Goal: Information Seeking & Learning: Learn about a topic

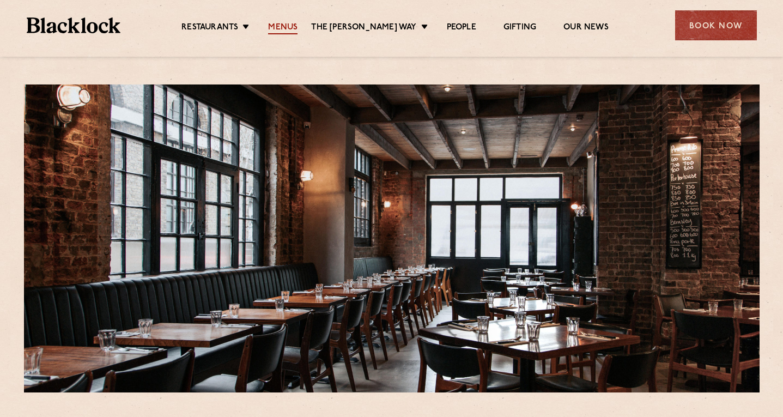
click at [287, 33] on link "Menus" at bounding box center [282, 28] width 29 height 12
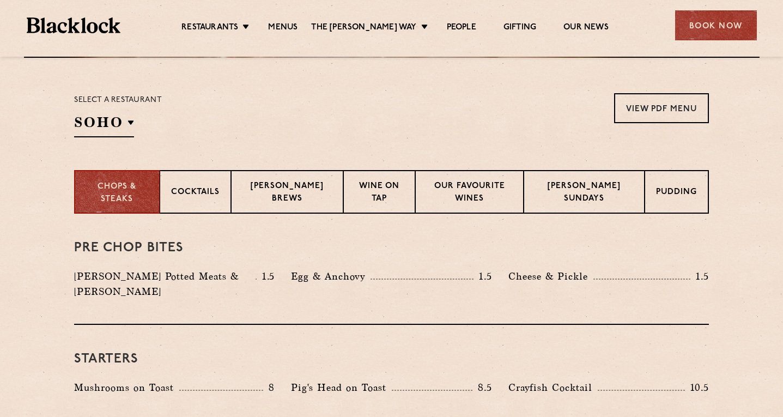
scroll to position [336, 0]
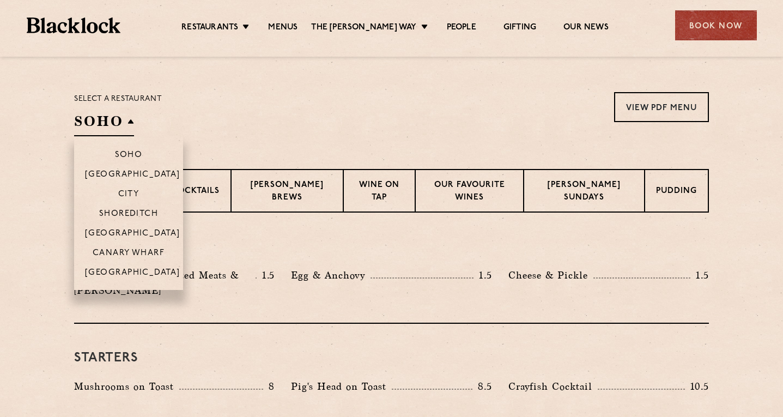
click at [94, 129] on h2 "SOHO" at bounding box center [104, 124] width 60 height 25
click at [123, 216] on p "Shoreditch" at bounding box center [128, 214] width 59 height 11
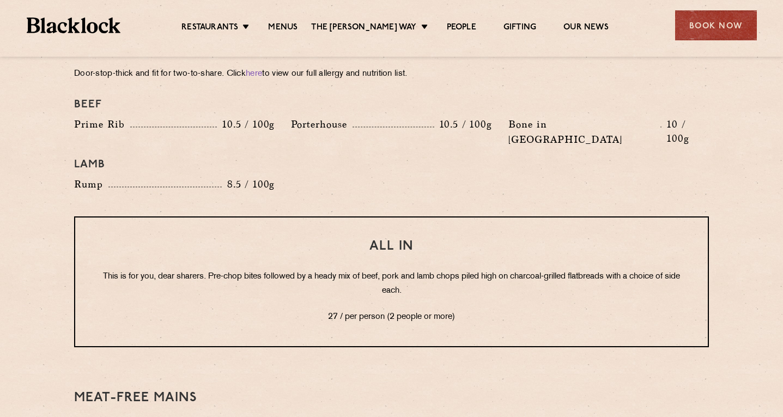
scroll to position [1272, 0]
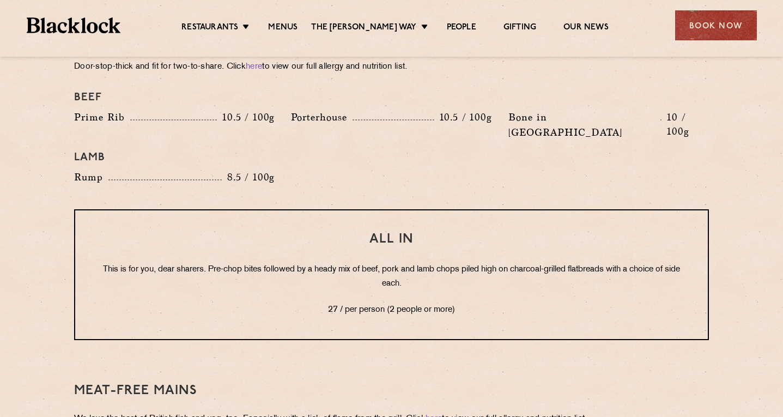
click at [458, 263] on p "This is for you, dear sharers. Pre-chop bites followed by a heady mix of beef, …" at bounding box center [391, 277] width 589 height 28
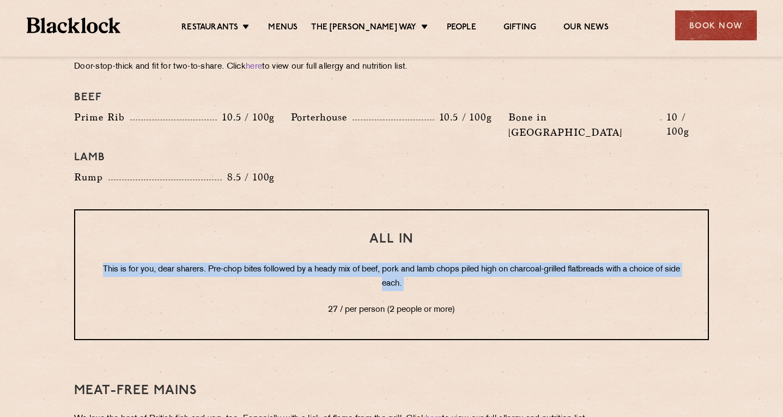
click at [458, 263] on p "This is for you, dear sharers. Pre-chop bites followed by a heady mix of beef, …" at bounding box center [391, 277] width 589 height 28
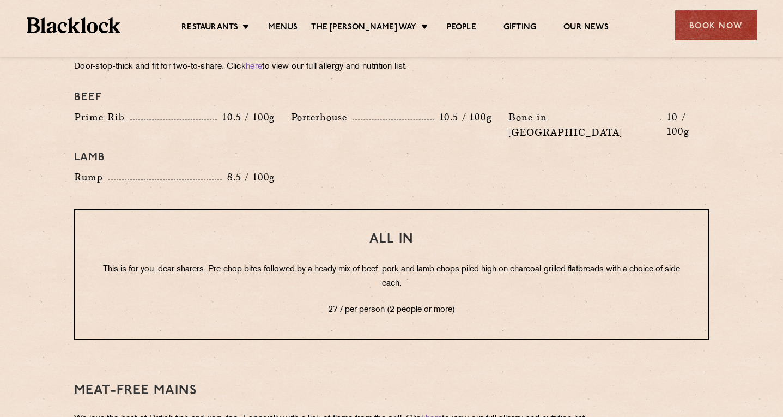
click at [428, 232] on h3 "All In" at bounding box center [391, 239] width 589 height 14
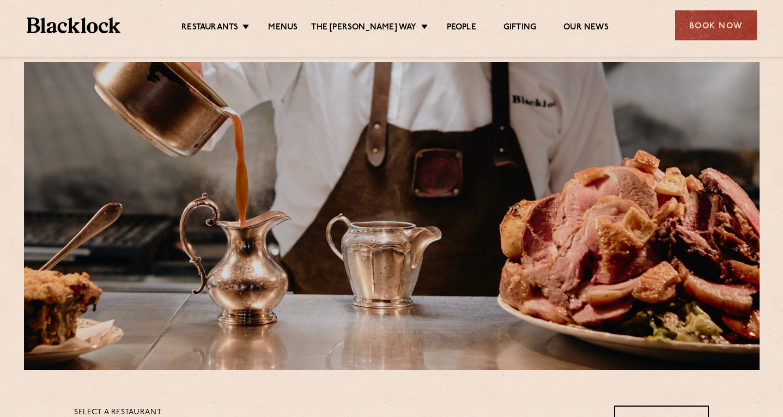
scroll to position [0, 0]
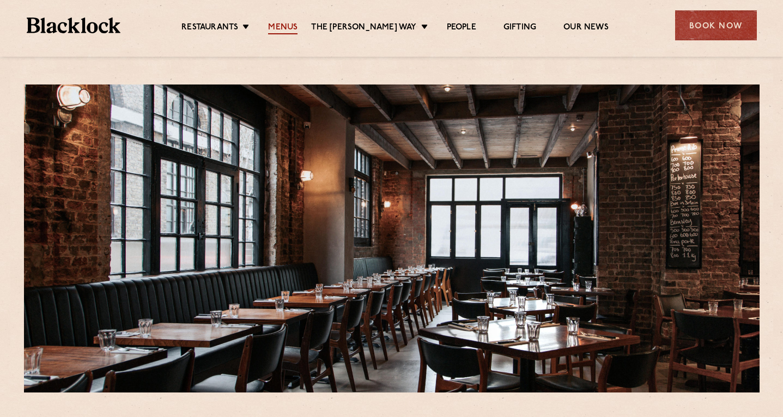
click at [299, 20] on ul "Restaurants Soho City Shoreditch Covent Garden Canary Wharf Manchester Birmingh…" at bounding box center [394, 25] width 549 height 17
click at [297, 25] on link "Menus" at bounding box center [282, 28] width 29 height 12
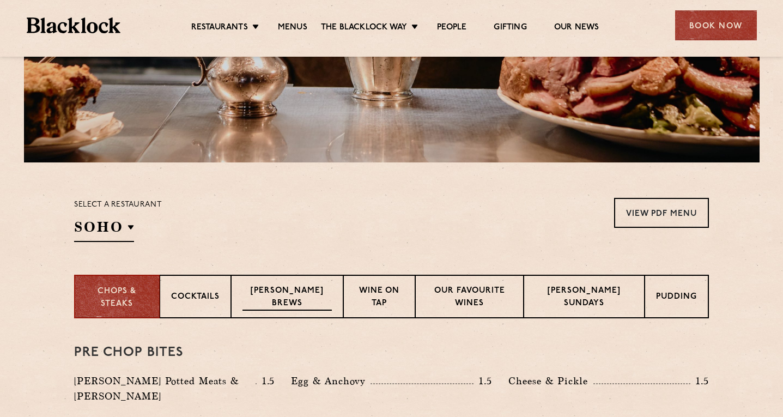
scroll to position [230, 0]
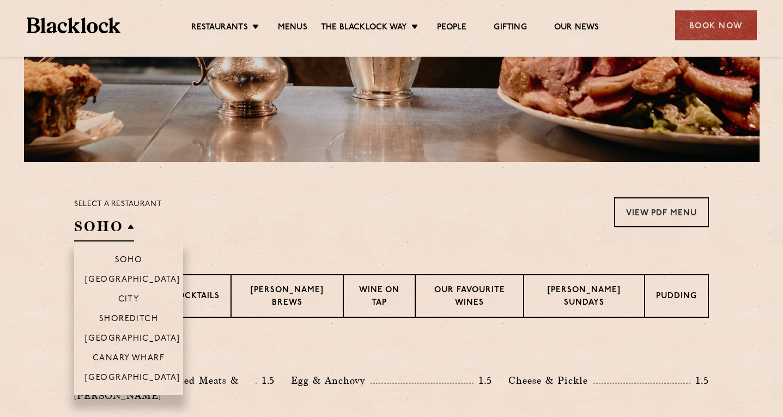
click at [96, 219] on h2 "SOHO" at bounding box center [104, 229] width 60 height 25
click at [135, 318] on p "Shoreditch" at bounding box center [128, 319] width 59 height 11
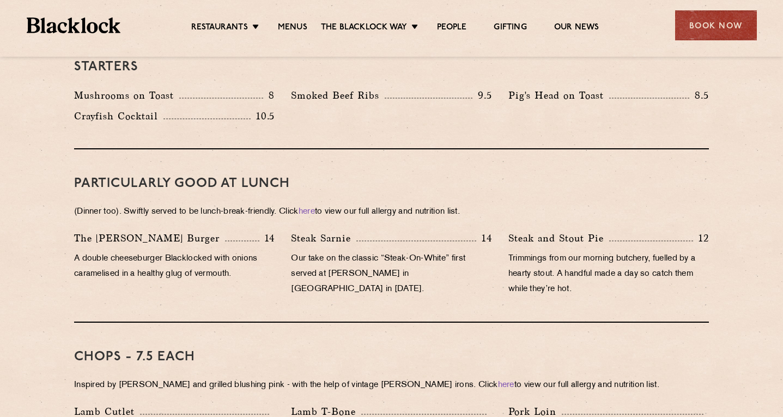
scroll to position [634, 0]
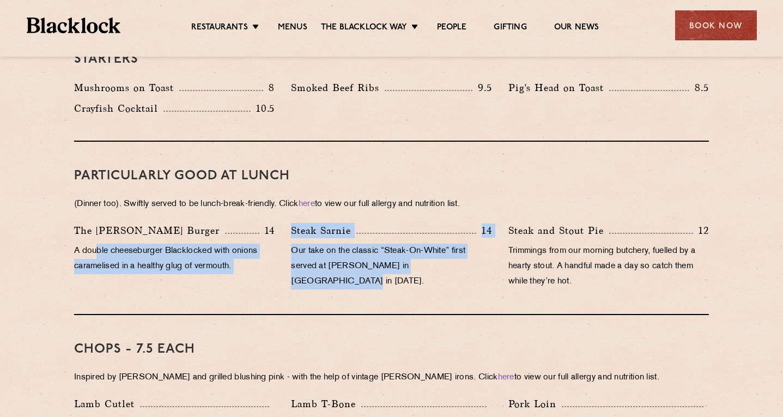
drag, startPoint x: 95, startPoint y: 230, endPoint x: 337, endPoint y: 269, distance: 244.4
click at [339, 274] on div "The Blacklock Burger 14 A double cheeseburger Blacklocked with onions caramelis…" at bounding box center [391, 259] width 651 height 72
click at [450, 258] on div "Steak Sarnie 14 Our take on the classic “Steak-On-White” first served at Louis’…" at bounding box center [391, 259] width 217 height 72
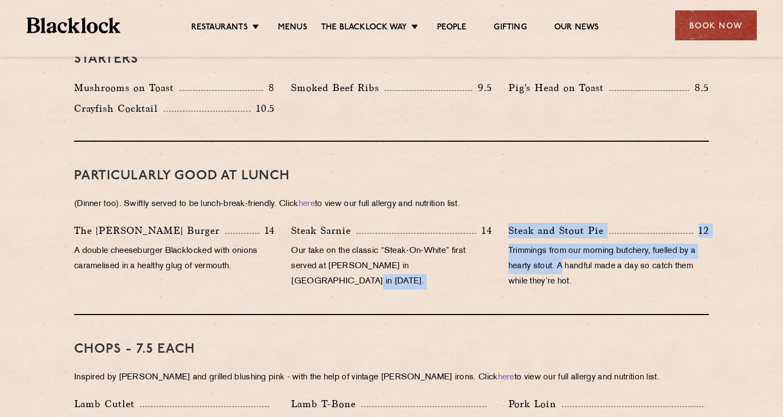
drag, startPoint x: 499, startPoint y: 248, endPoint x: 564, endPoint y: 259, distance: 66.2
click at [564, 259] on div "The Blacklock Burger 14 A double cheeseburger Blacklocked with onions caramelis…" at bounding box center [391, 259] width 651 height 72
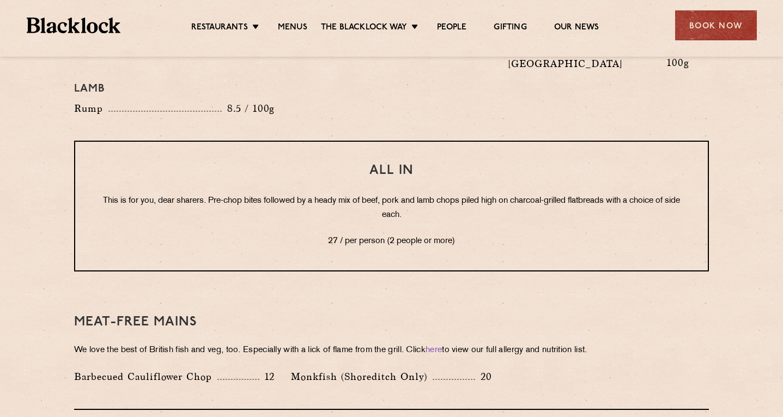
scroll to position [1341, 0]
click at [473, 193] on p "This is for you, dear sharers. Pre-chop bites followed by a heady mix of beef, …" at bounding box center [391, 207] width 589 height 28
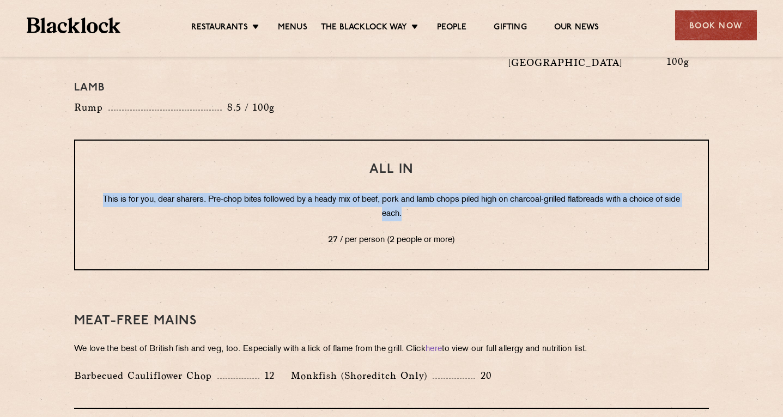
drag, startPoint x: 442, startPoint y: 177, endPoint x: 345, endPoint y: 160, distance: 97.9
click at [345, 160] on div "All In This is for you, dear sharers. Pre-chop bites followed by a heady mix of…" at bounding box center [391, 204] width 635 height 131
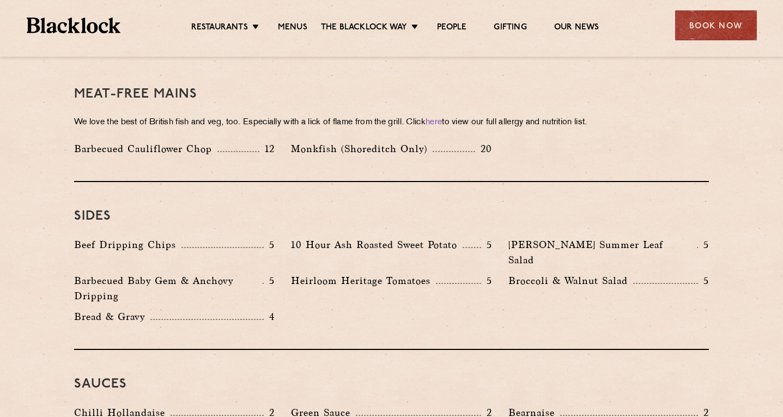
scroll to position [1568, 0]
